Goal: Book appointment/travel/reservation

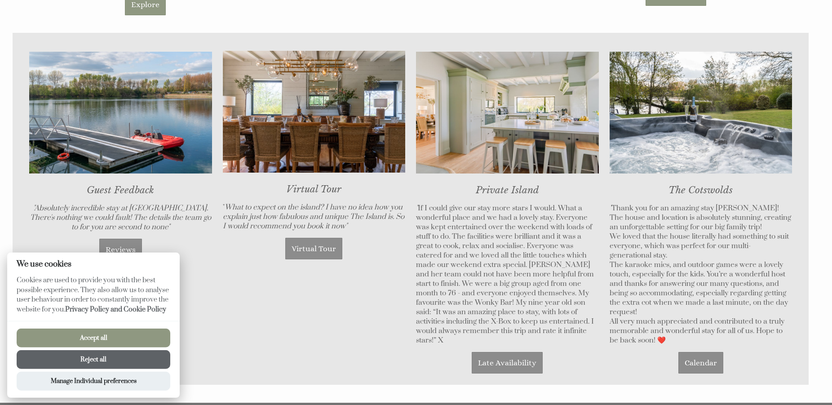
scroll to position [733, 0]
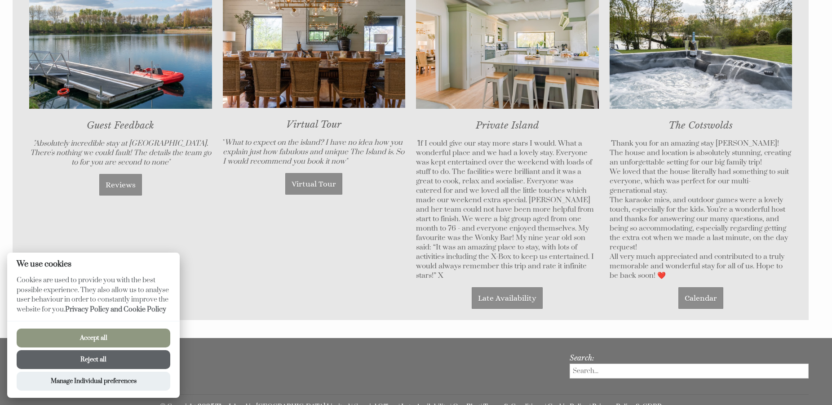
click at [101, 343] on button "Accept all" at bounding box center [94, 338] width 154 height 19
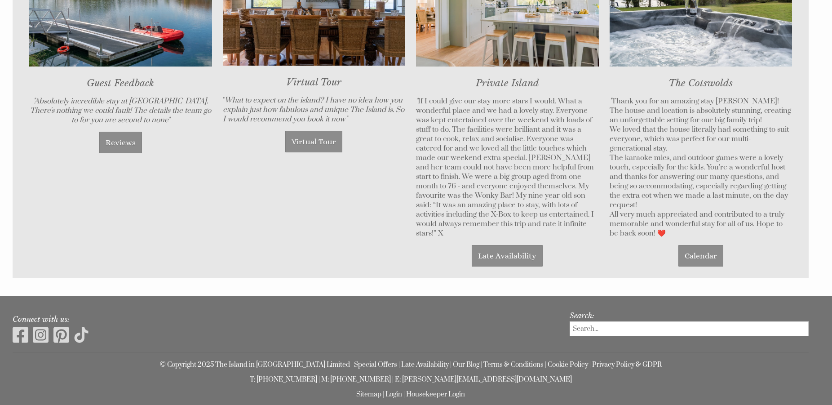
scroll to position [804, 0]
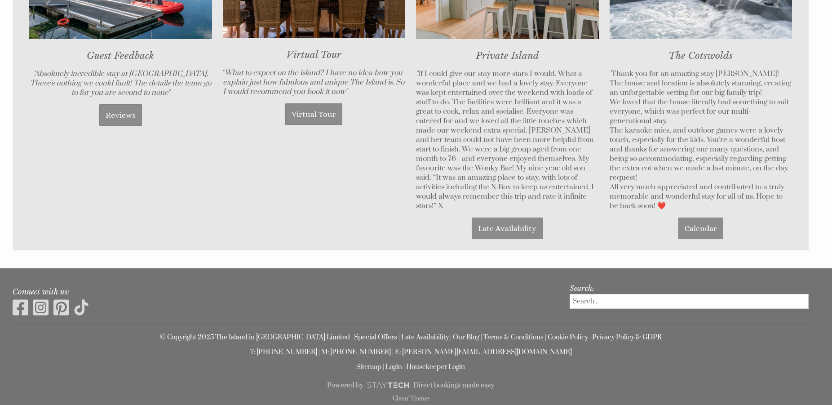
click at [594, 304] on input "search" at bounding box center [689, 301] width 239 height 15
type input "[EMAIL_ADDRESS][DOMAIN_NAME]"
drag, startPoint x: 572, startPoint y: 298, endPoint x: 506, endPoint y: 309, distance: 66.4
click at [570, 309] on input "[EMAIL_ADDRESS][DOMAIN_NAME]" at bounding box center [689, 301] width 239 height 15
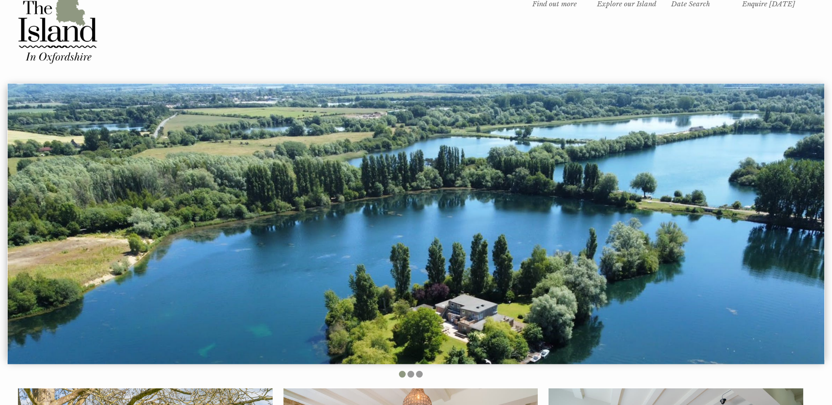
scroll to position [0, 0]
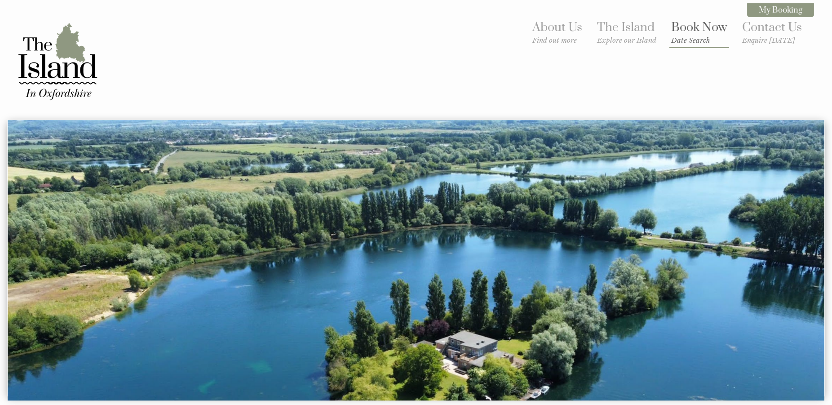
click at [689, 32] on link "Book Now Date Search" at bounding box center [699, 32] width 56 height 25
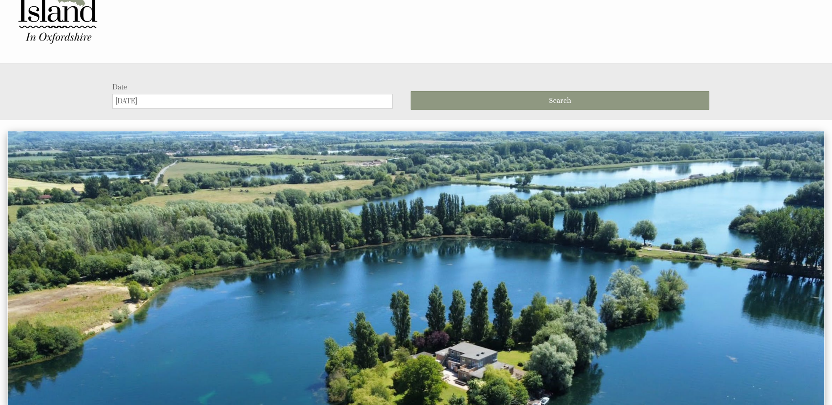
scroll to position [120, 0]
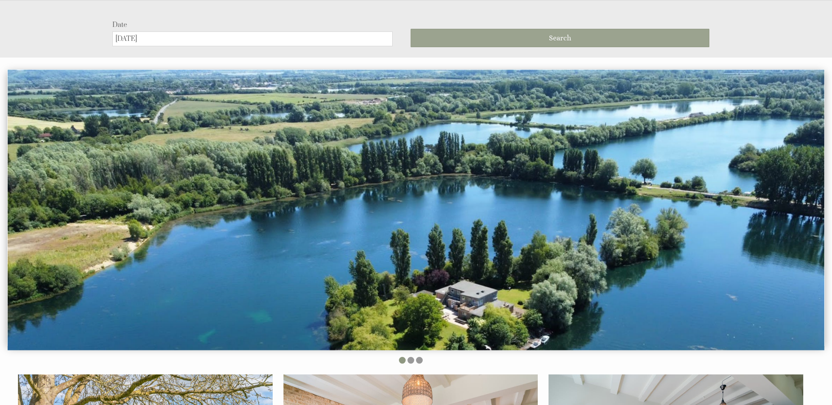
click at [510, 35] on button "Search" at bounding box center [560, 38] width 299 height 18
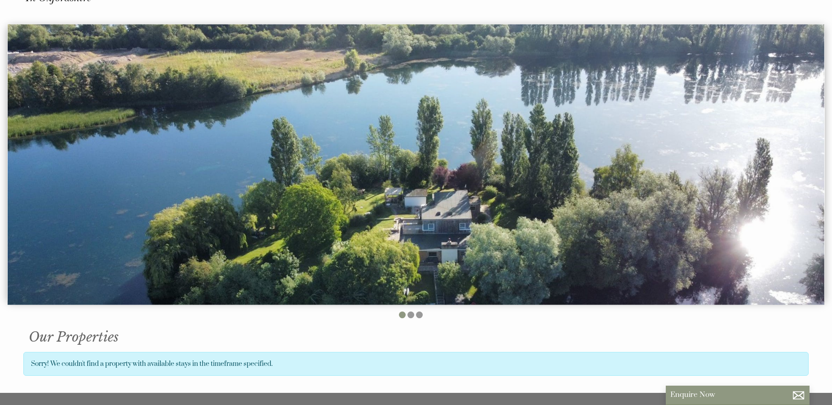
scroll to position [0, 0]
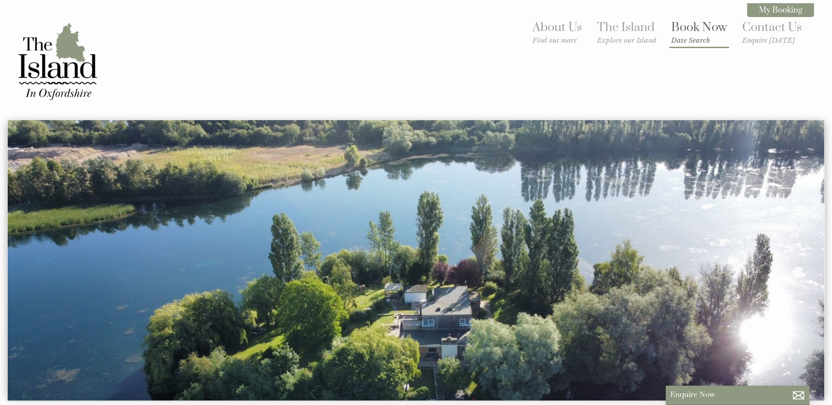
click at [707, 31] on link "Book Now Date Search" at bounding box center [699, 32] width 56 height 25
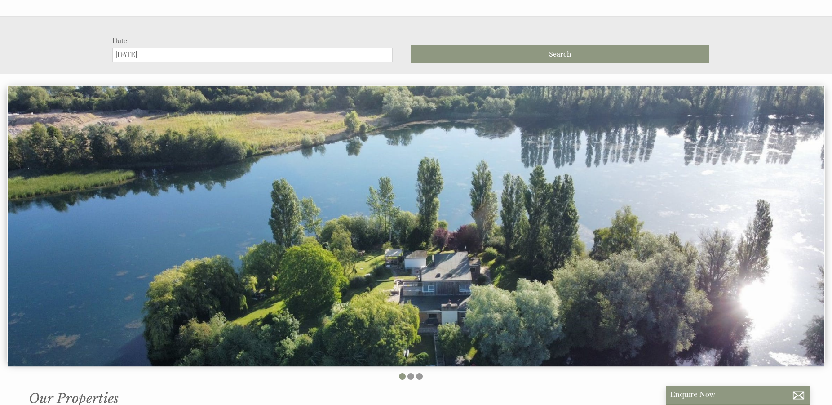
scroll to position [120, 0]
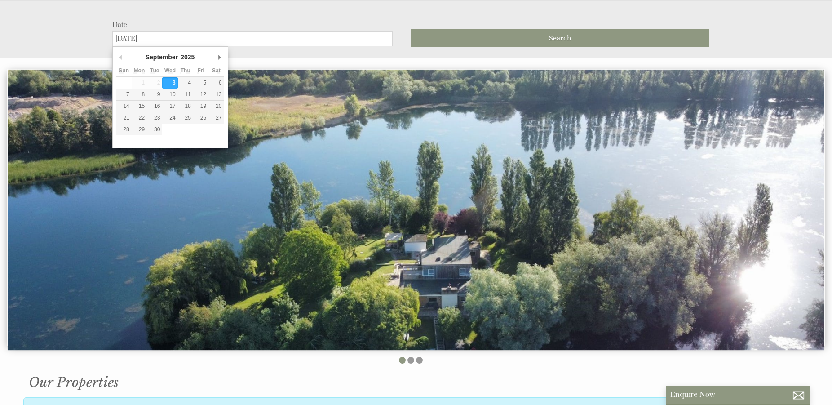
click at [174, 38] on input "[DATE]" at bounding box center [252, 38] width 281 height 15
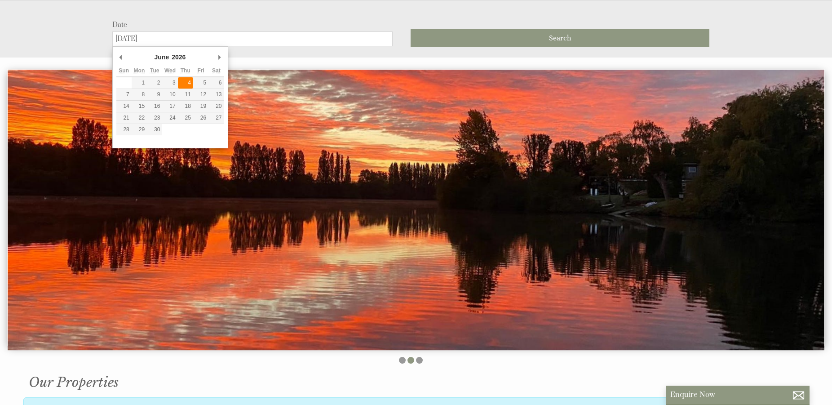
type input "[DATE]"
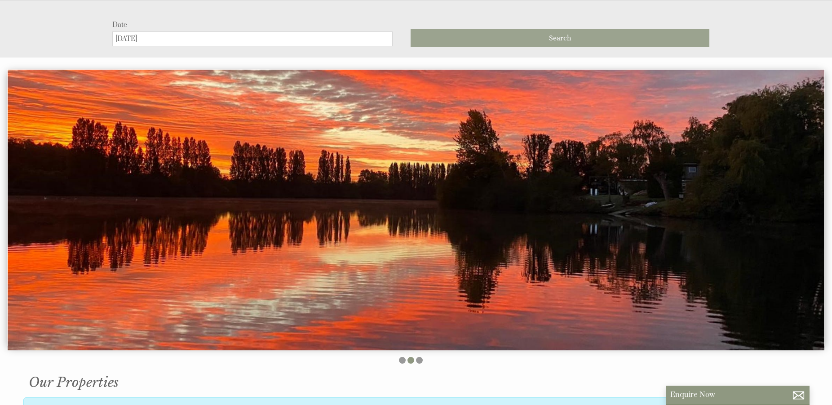
click at [455, 36] on button "Search" at bounding box center [560, 38] width 299 height 18
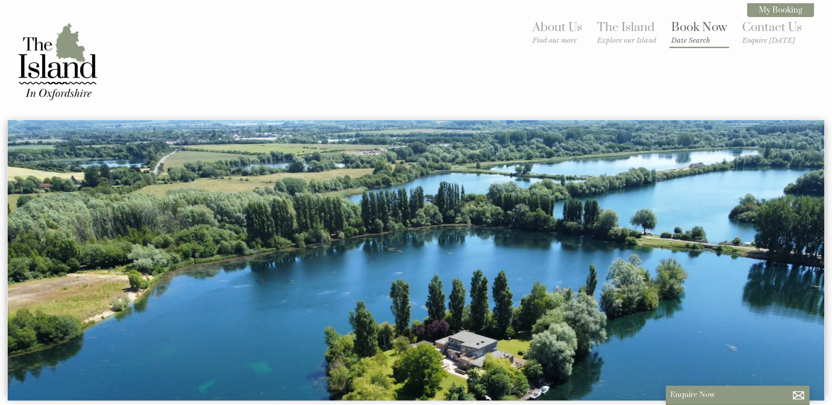
click at [689, 35] on link "Book Now Date Search" at bounding box center [699, 32] width 56 height 25
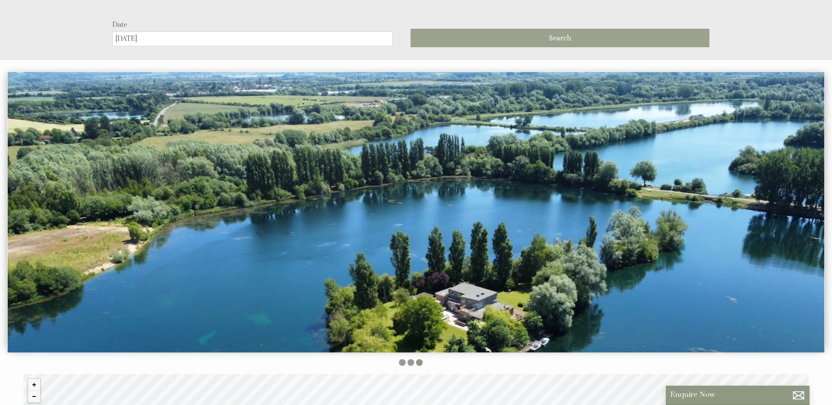
scroll to position [120, 0]
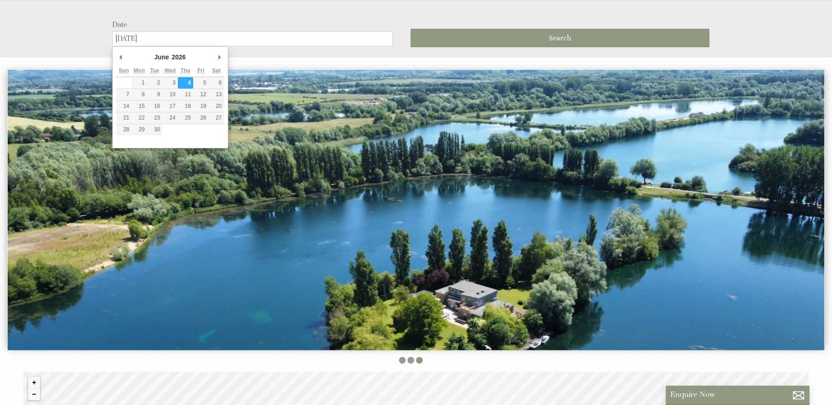
drag, startPoint x: 164, startPoint y: 35, endPoint x: 84, endPoint y: 43, distance: 79.5
click at [112, 44] on input "[DATE]" at bounding box center [252, 38] width 281 height 15
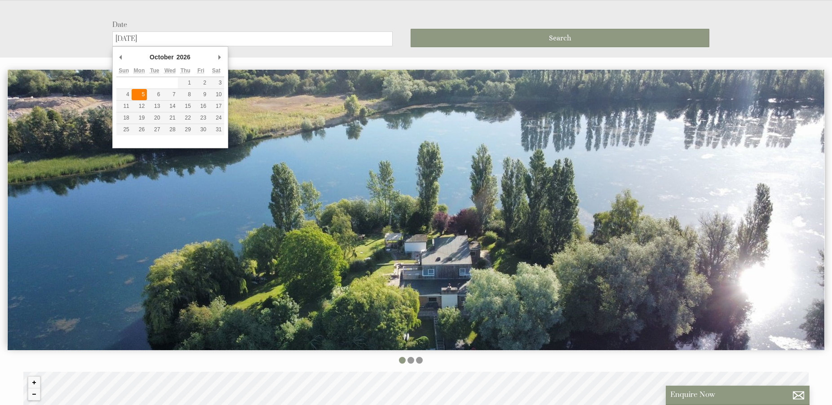
type input "[DATE]"
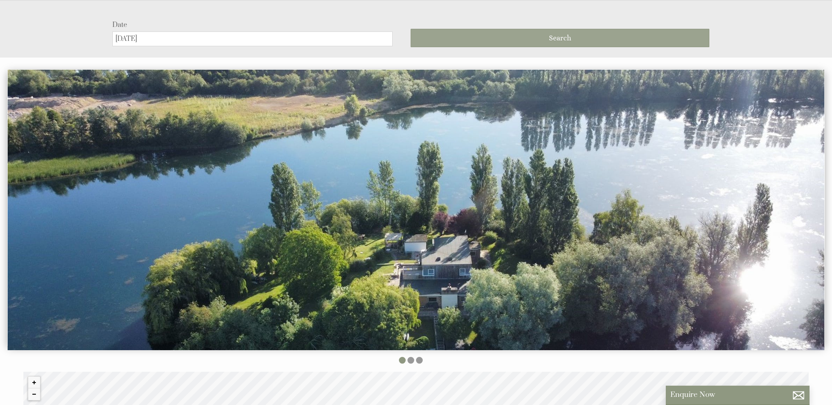
click at [482, 43] on button "Search" at bounding box center [560, 38] width 299 height 18
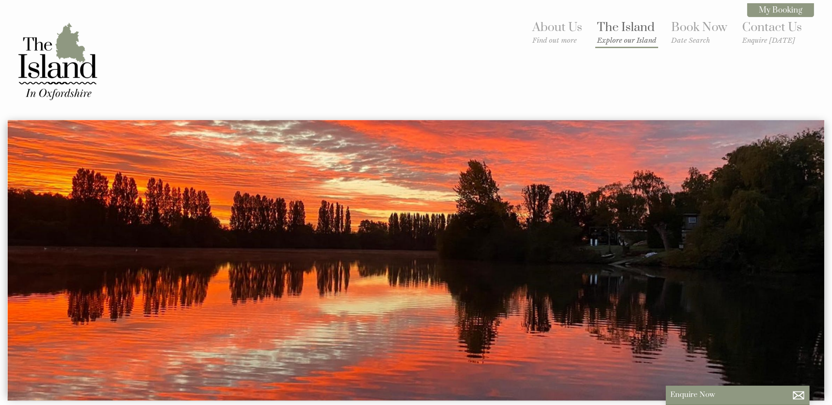
click at [618, 38] on small "Explore our Island" at bounding box center [626, 40] width 59 height 9
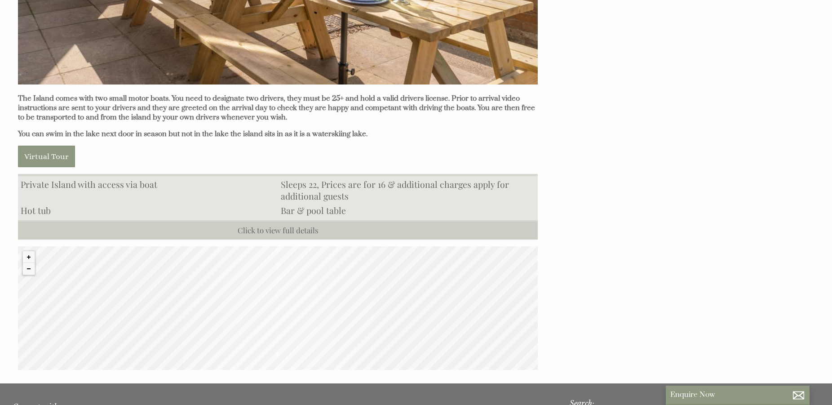
scroll to position [909, 0]
